Goal: Transaction & Acquisition: Download file/media

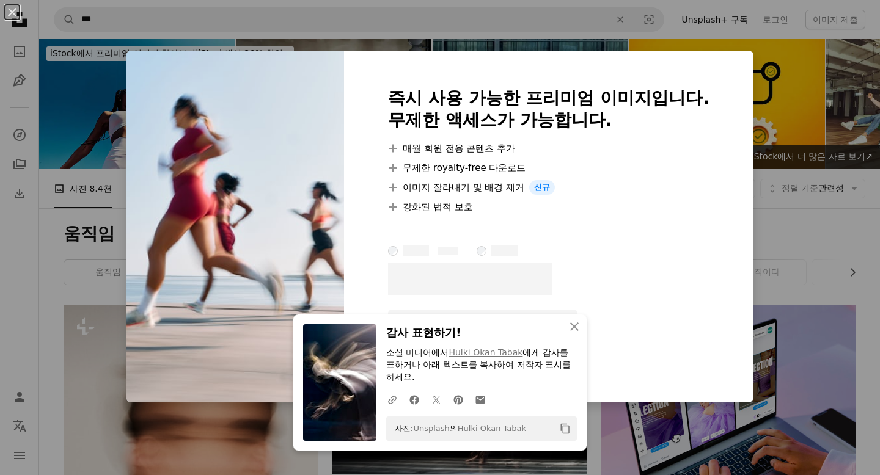
scroll to position [1252, 0]
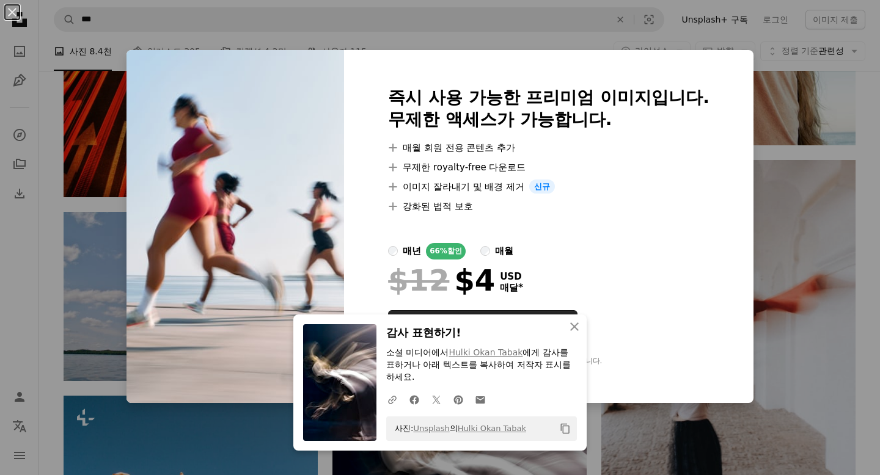
click at [780, 104] on div "An X shape 즉시 사용 가능한 프리미엄 이미지입니다. 무제한 액세스가 가능합니다. A plus sign 매월 회원 전용 콘텐츠 추가 A…" at bounding box center [440, 237] width 880 height 475
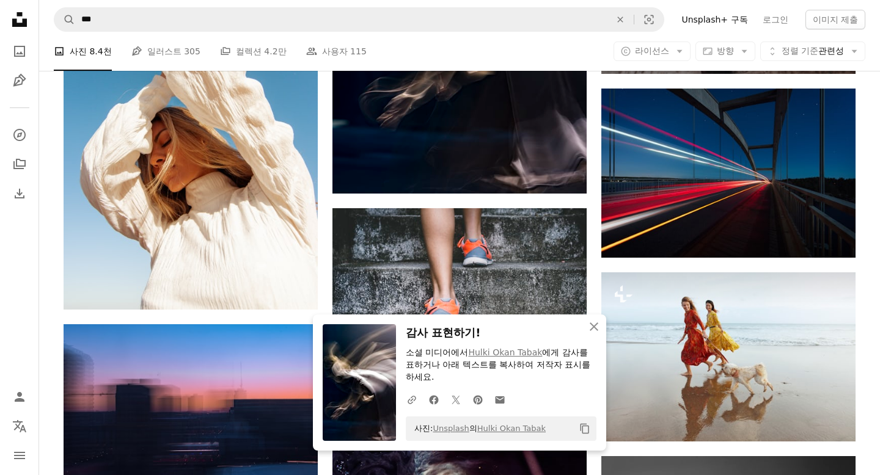
scroll to position [1670, 0]
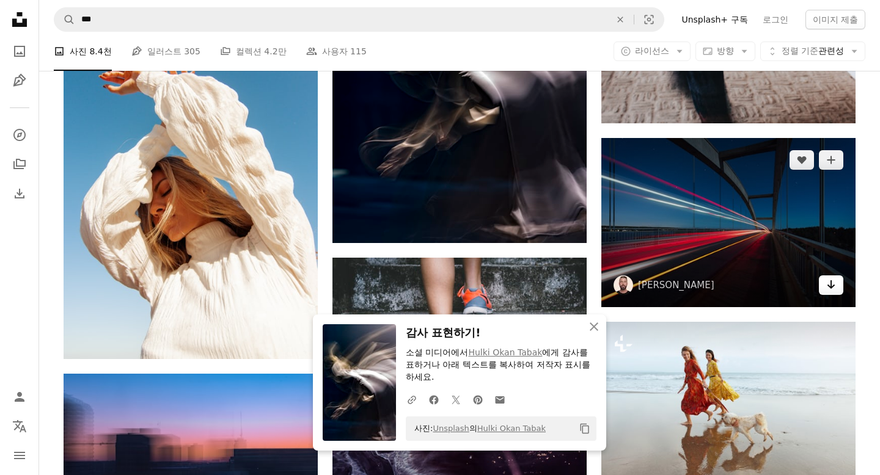
click at [838, 287] on link "Arrow pointing down" at bounding box center [831, 286] width 24 height 20
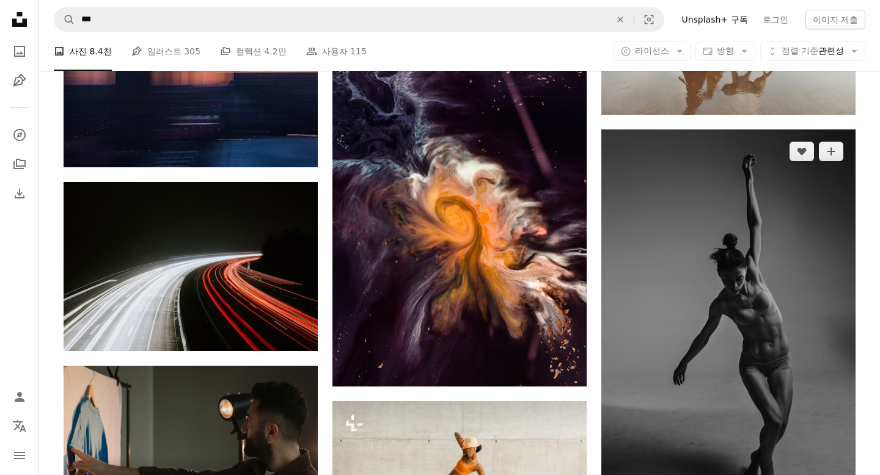
scroll to position [2024, 0]
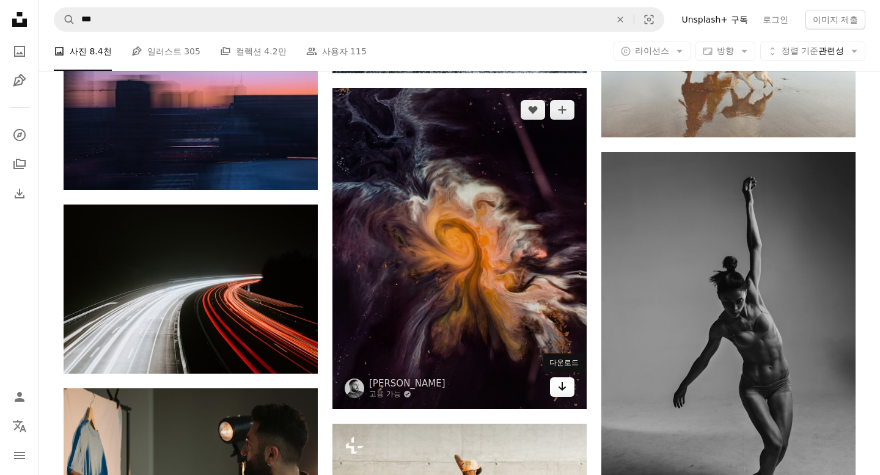
click at [564, 386] on icon "Arrow pointing down" at bounding box center [562, 386] width 10 height 15
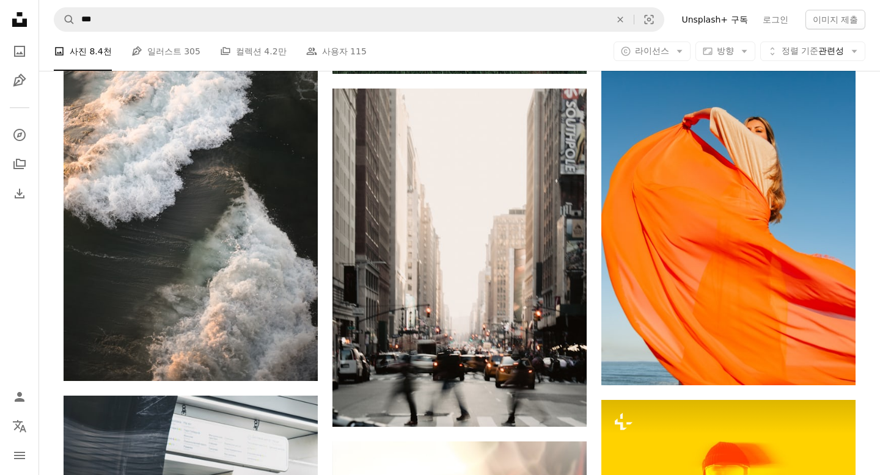
scroll to position [3127, 0]
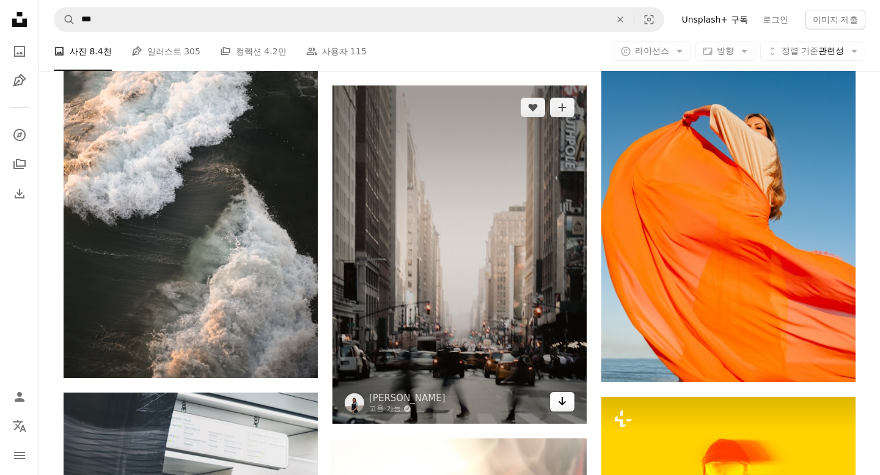
click at [564, 406] on icon "Arrow pointing down" at bounding box center [562, 401] width 10 height 15
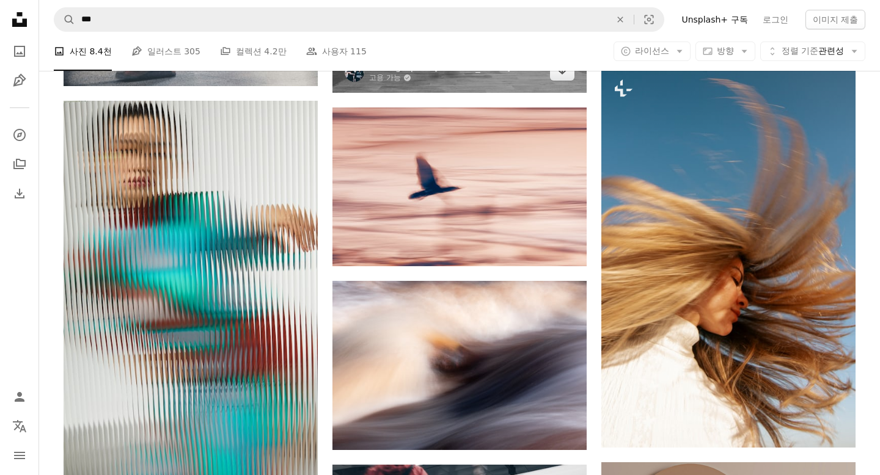
scroll to position [3829, 0]
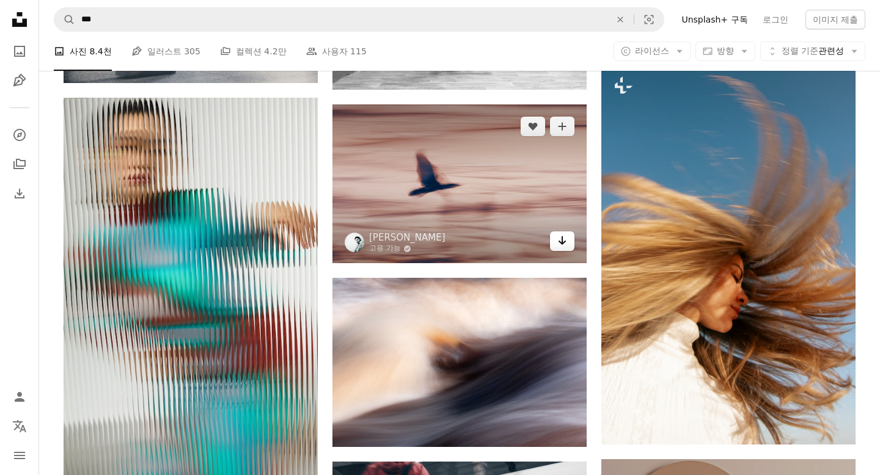
click at [568, 244] on link "Arrow pointing down" at bounding box center [562, 242] width 24 height 20
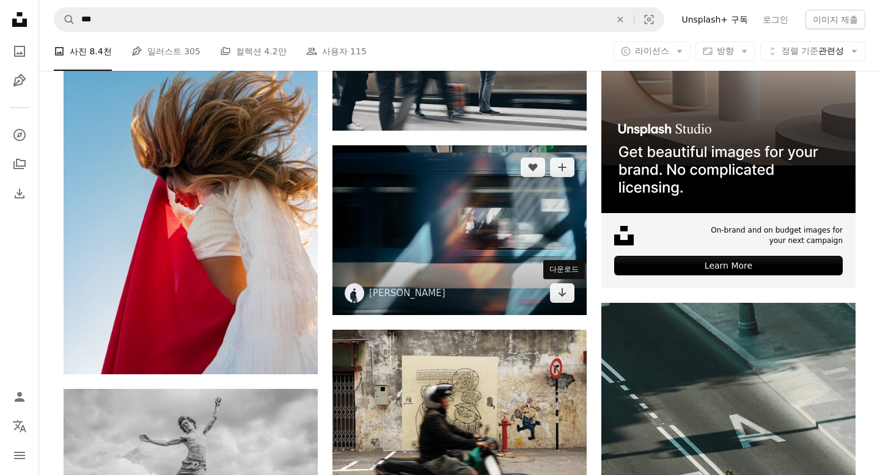
scroll to position [4325, 0]
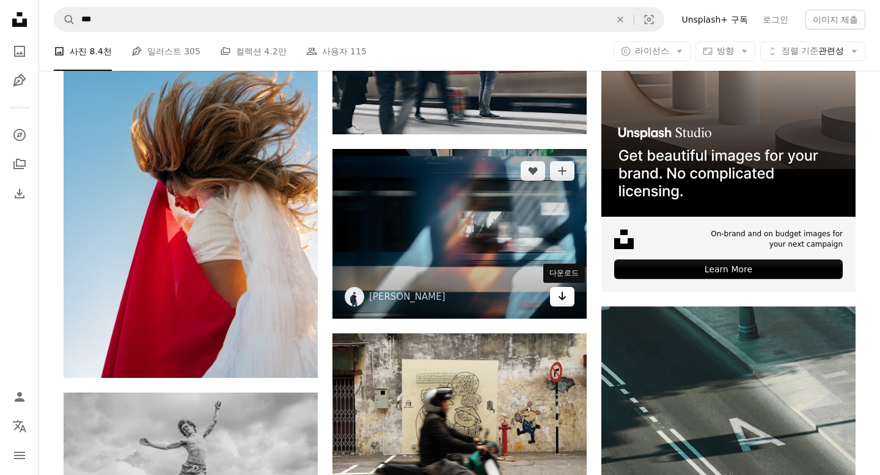
click at [566, 296] on icon "Arrow pointing down" at bounding box center [562, 296] width 10 height 15
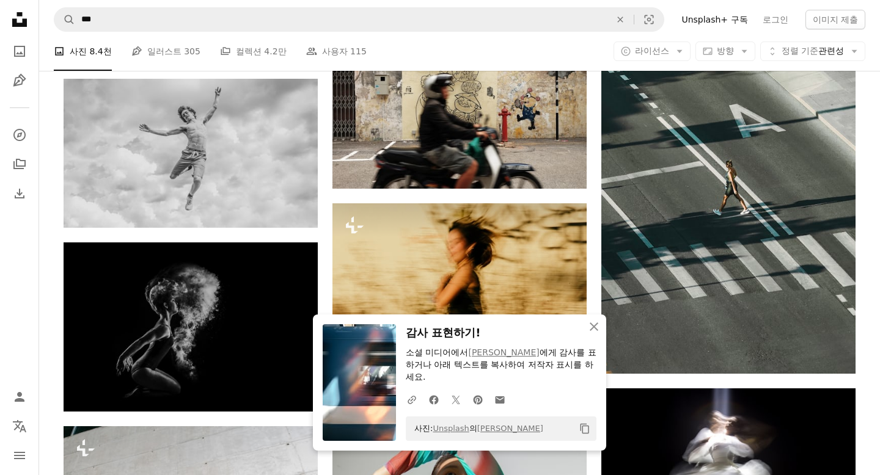
scroll to position [4659, 0]
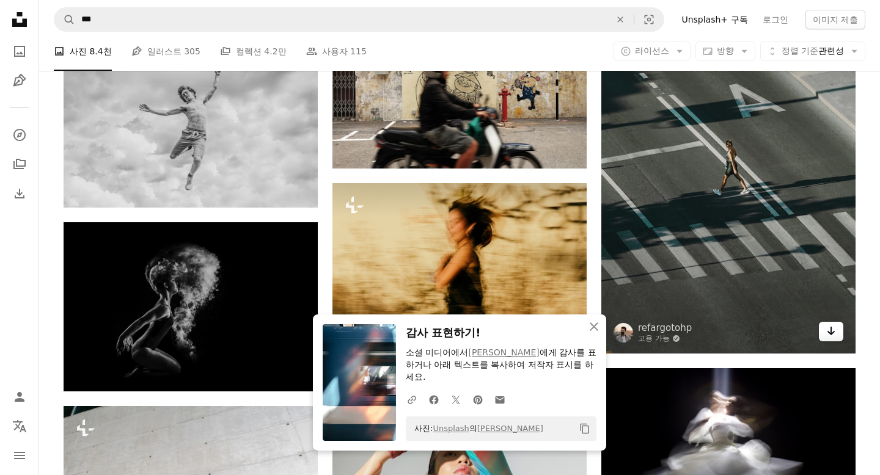
click at [831, 338] on icon "Arrow pointing down" at bounding box center [831, 331] width 10 height 15
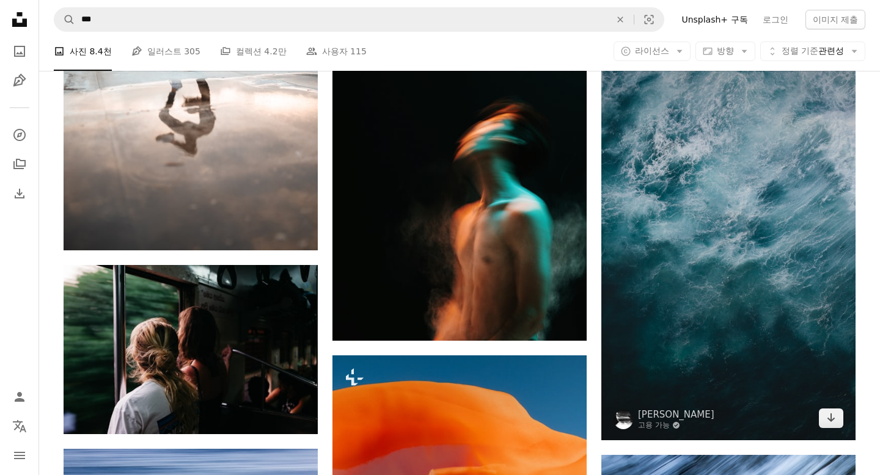
scroll to position [6027, 0]
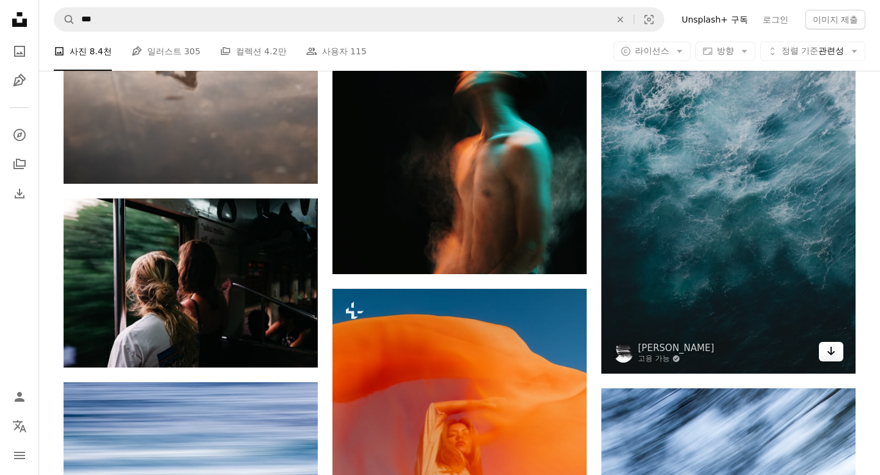
click at [833, 348] on icon "Arrow pointing down" at bounding box center [831, 351] width 10 height 15
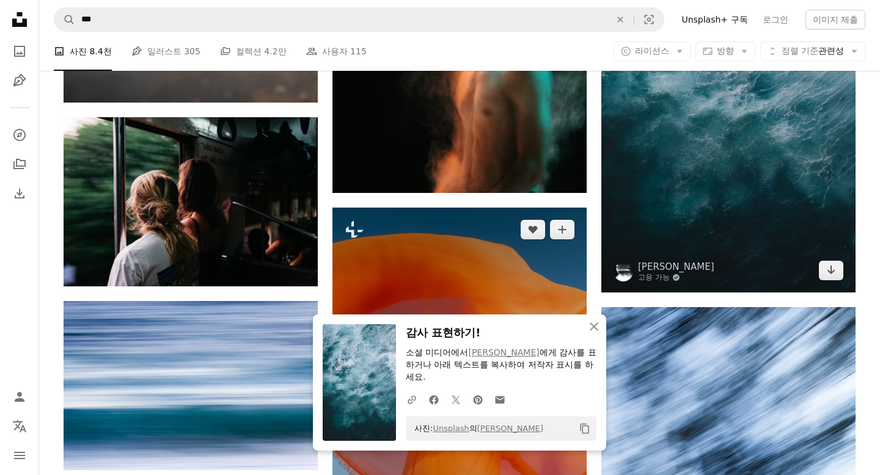
scroll to position [6104, 0]
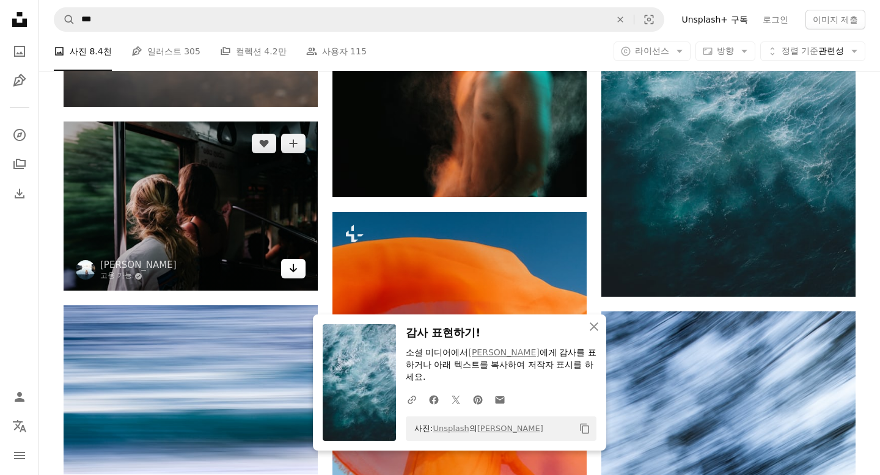
click at [296, 270] on icon "Arrow pointing down" at bounding box center [293, 268] width 10 height 15
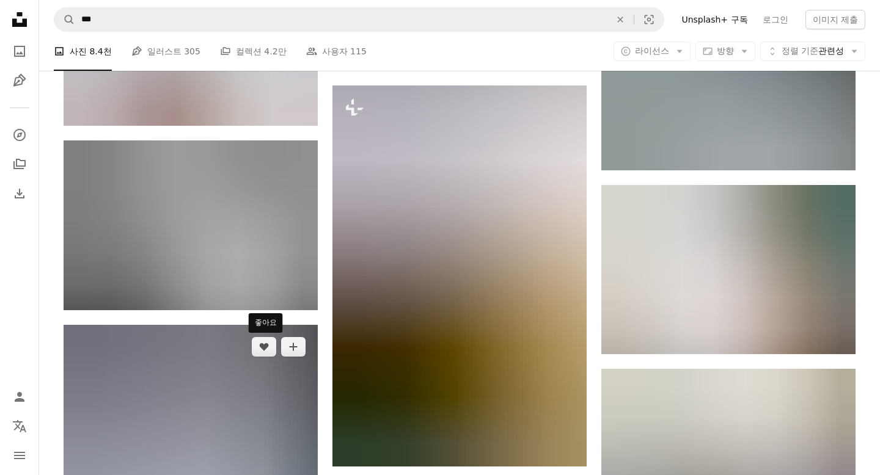
scroll to position [7039, 0]
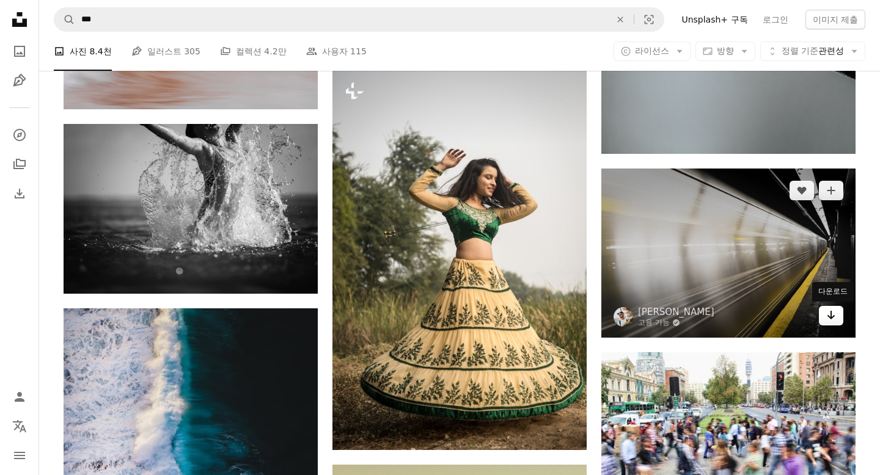
click at [832, 321] on icon "Arrow pointing down" at bounding box center [831, 315] width 10 height 15
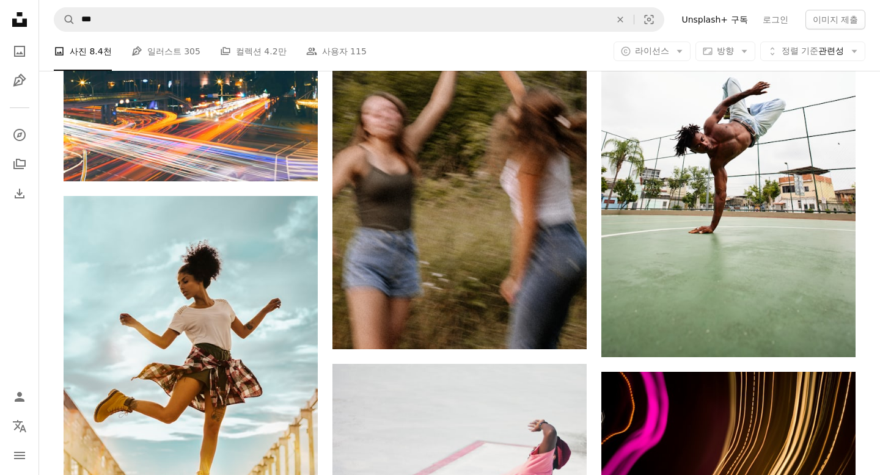
scroll to position [9032, 0]
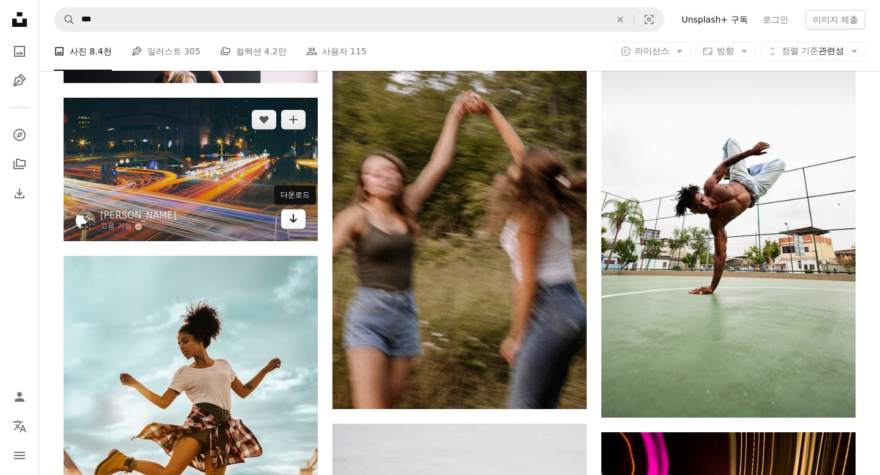
click at [291, 221] on icon "다운로드" at bounding box center [294, 218] width 8 height 9
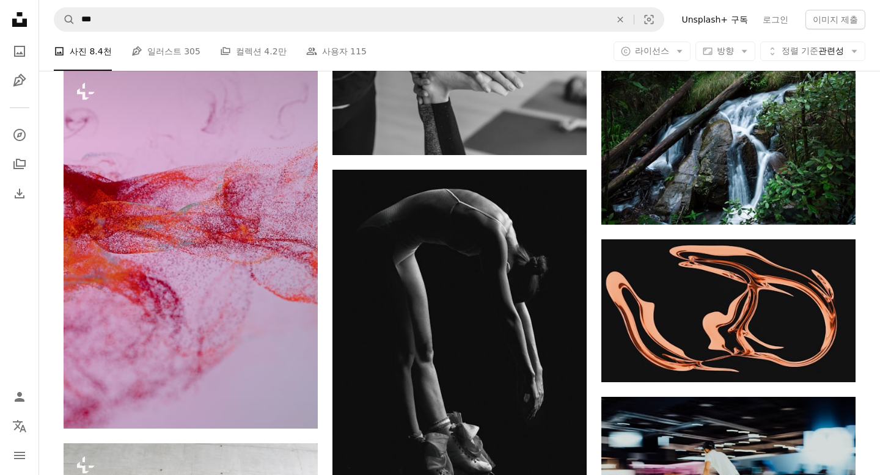
scroll to position [12414, 0]
